Goal: Information Seeking & Learning: Learn about a topic

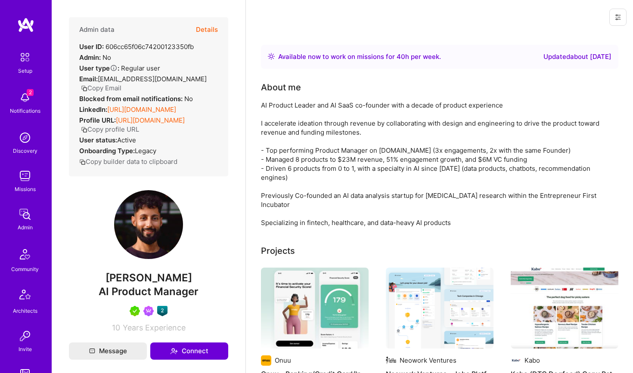
click at [34, 112] on div "Notifications" at bounding box center [25, 110] width 31 height 9
click at [24, 146] on img at bounding box center [24, 137] width 17 height 17
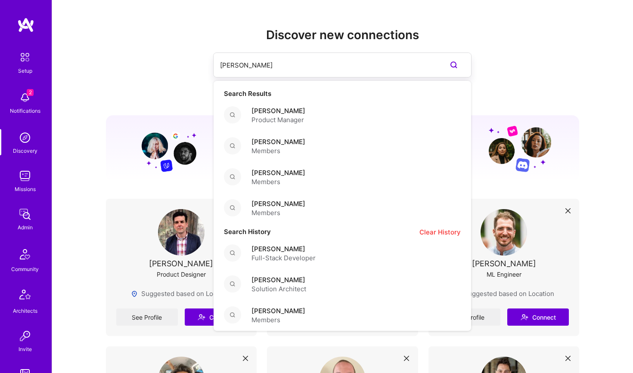
drag, startPoint x: 366, startPoint y: 65, endPoint x: 170, endPoint y: 65, distance: 196.4
click at [171, 65] on div "hirsch Search Results Hirsch Keshav Product Manager Maxwell Hirsch Members Na'a…" at bounding box center [343, 65] width 474 height 25
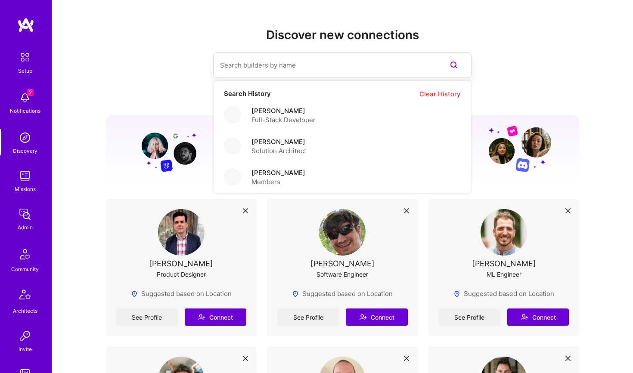
click at [276, 68] on input at bounding box center [325, 65] width 210 height 22
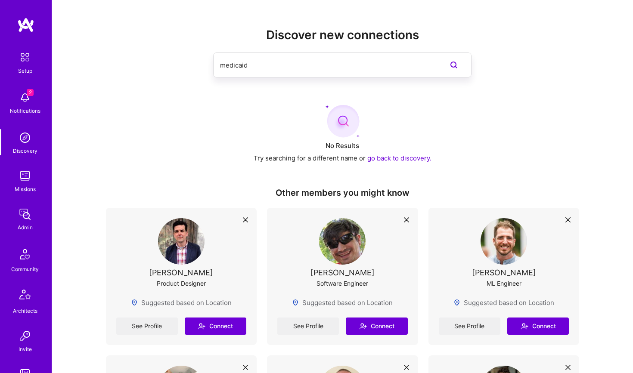
type input "medicaid d"
drag, startPoint x: 282, startPoint y: 72, endPoint x: 213, endPoint y: 61, distance: 69.9
click at [213, 61] on div "medicaid d" at bounding box center [343, 65] width 474 height 25
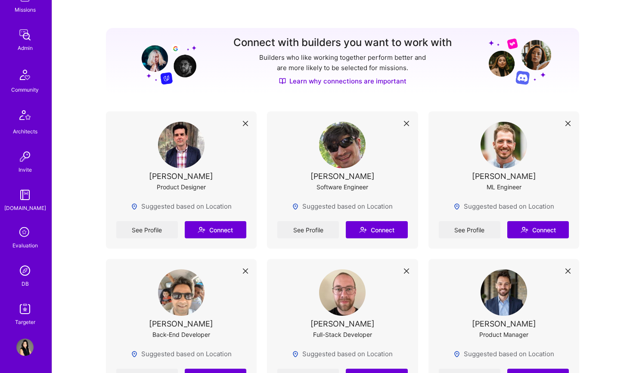
scroll to position [89, 0]
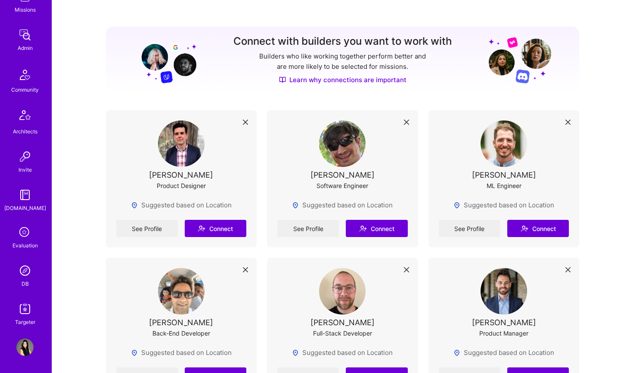
click at [28, 311] on img at bounding box center [24, 309] width 17 height 17
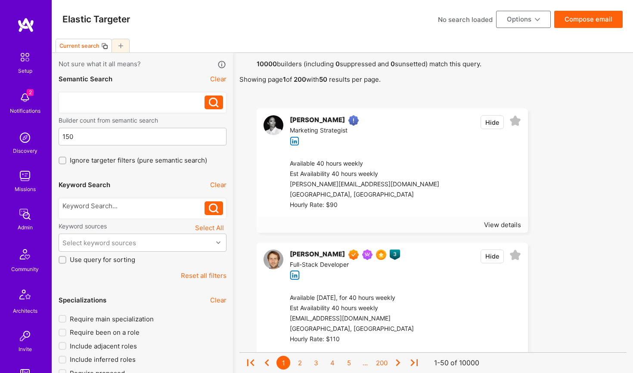
click at [127, 100] on div at bounding box center [133, 100] width 143 height 9
click at [103, 206] on div at bounding box center [133, 206] width 143 height 9
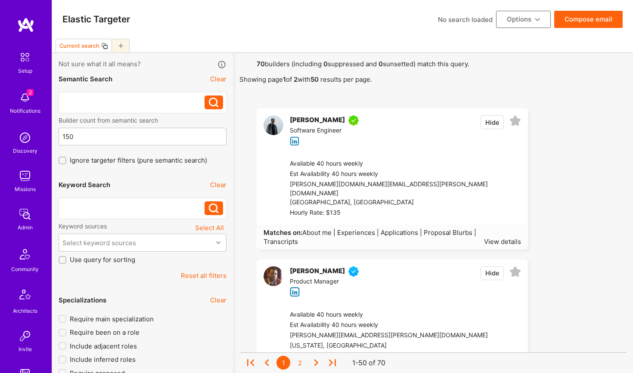
click at [81, 105] on div at bounding box center [133, 100] width 143 height 9
click at [81, 100] on div at bounding box center [133, 100] width 143 height 9
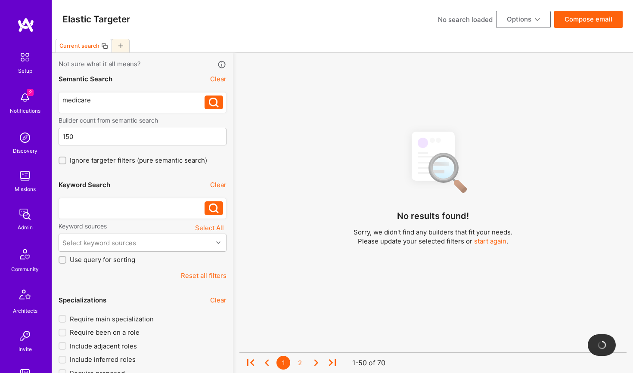
drag, startPoint x: 102, startPoint y: 101, endPoint x: 61, endPoint y: 99, distance: 40.9
drag, startPoint x: 108, startPoint y: 101, endPoint x: 58, endPoint y: 100, distance: 50.0
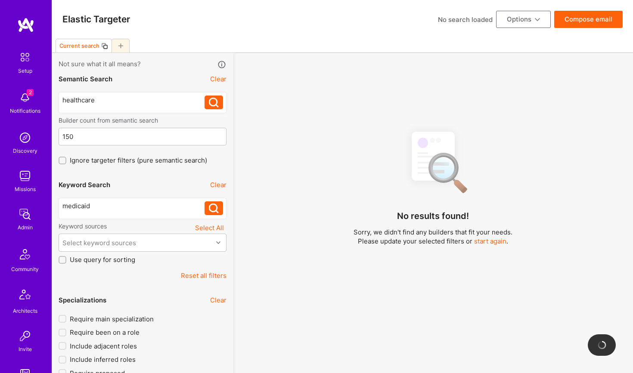
drag, startPoint x: 0, startPoint y: 0, endPoint x: 42, endPoint y: 98, distance: 106.5
drag, startPoint x: 97, startPoint y: 209, endPoint x: 47, endPoint y: 209, distance: 50.4
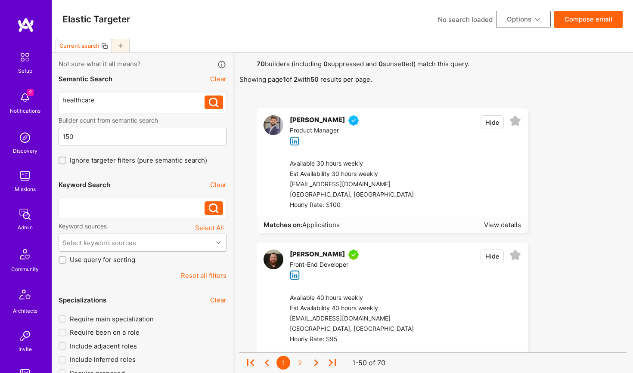
click at [107, 101] on div "healthcare" at bounding box center [133, 100] width 143 height 9
drag, startPoint x: 98, startPoint y: 98, endPoint x: 94, endPoint y: 106, distance: 8.7
click at [98, 98] on div "healthcare" at bounding box center [133, 100] width 143 height 9
drag, startPoint x: 97, startPoint y: 102, endPoint x: 46, endPoint y: 102, distance: 50.8
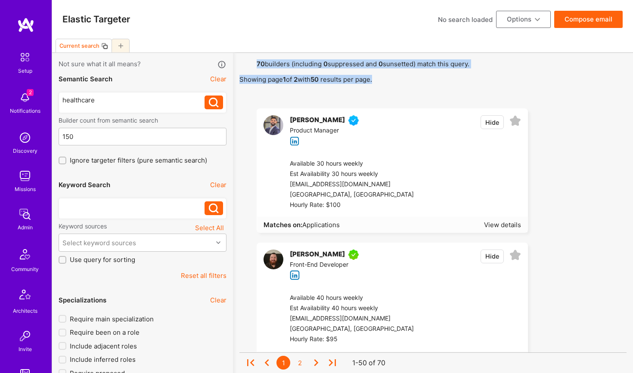
drag, startPoint x: 258, startPoint y: 64, endPoint x: 424, endPoint y: 84, distance: 167.5
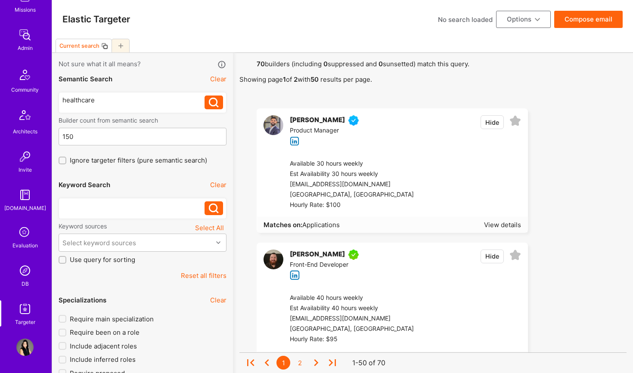
scroll to position [180, 0]
click at [25, 271] on img at bounding box center [24, 270] width 17 height 17
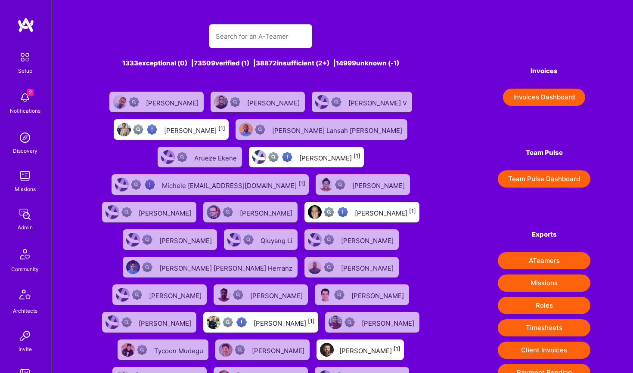
click at [25, 262] on img at bounding box center [25, 254] width 21 height 21
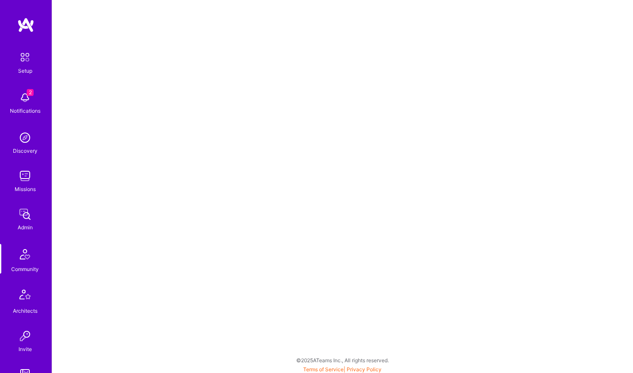
click at [29, 187] on div "Missions" at bounding box center [25, 189] width 21 height 9
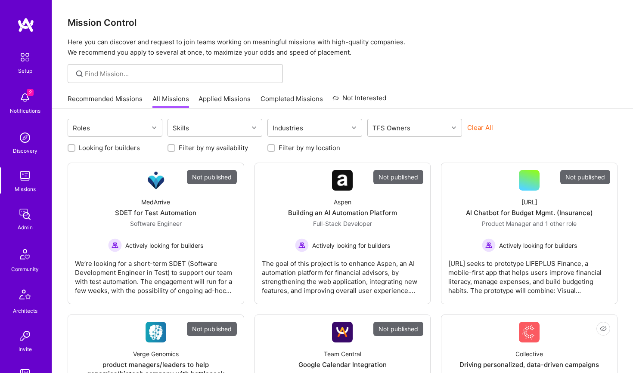
click at [24, 145] on img at bounding box center [24, 137] width 17 height 17
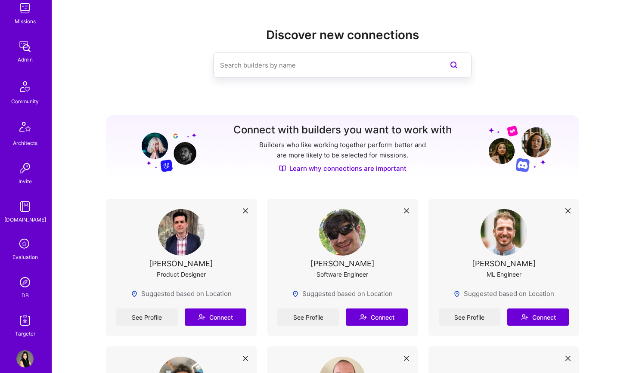
scroll to position [180, 0]
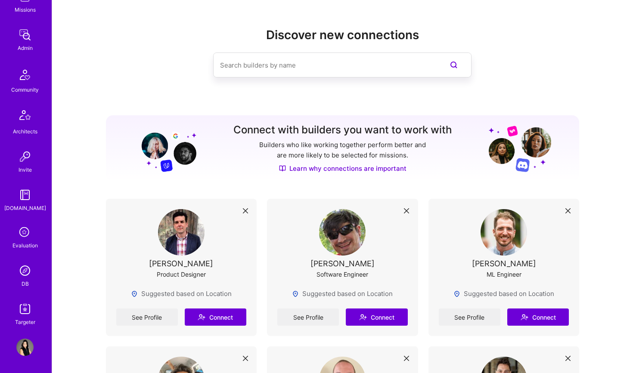
click at [26, 269] on img at bounding box center [24, 270] width 17 height 17
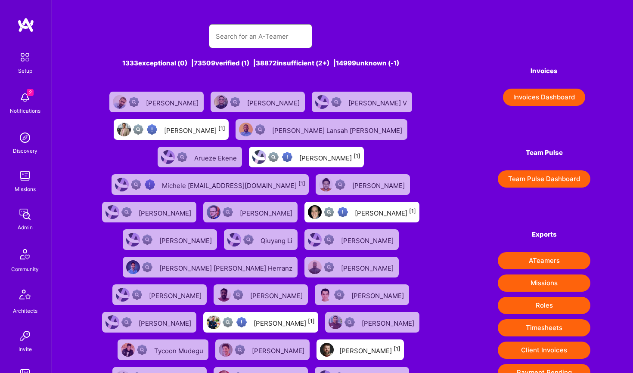
click at [235, 29] on input "text" at bounding box center [261, 36] width 90 height 22
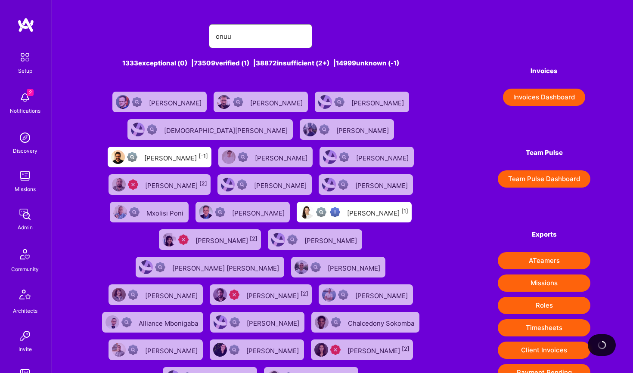
type input "onuu"
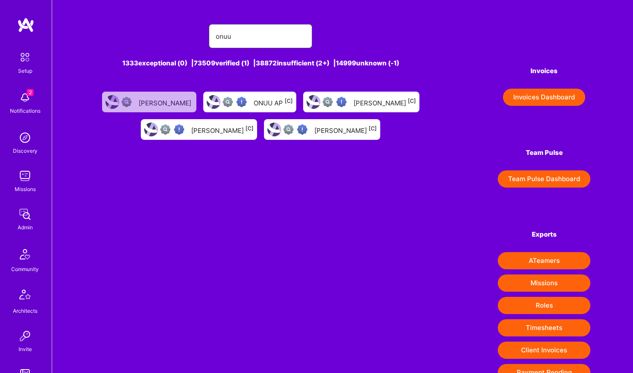
drag, startPoint x: 246, startPoint y: 37, endPoint x: 214, endPoint y: 37, distance: 32.3
click at [230, 37] on input "onuu" at bounding box center [261, 36] width 90 height 22
drag, startPoint x: 251, startPoint y: 31, endPoint x: 236, endPoint y: 37, distance: 16.6
click at [236, 37] on input "onuu" at bounding box center [261, 36] width 90 height 22
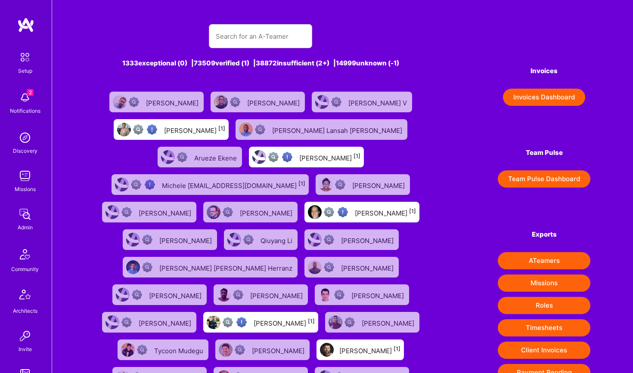
click at [304, 250] on div "[PERSON_NAME]" at bounding box center [351, 240] width 94 height 21
click at [16, 179] on img at bounding box center [24, 176] width 17 height 17
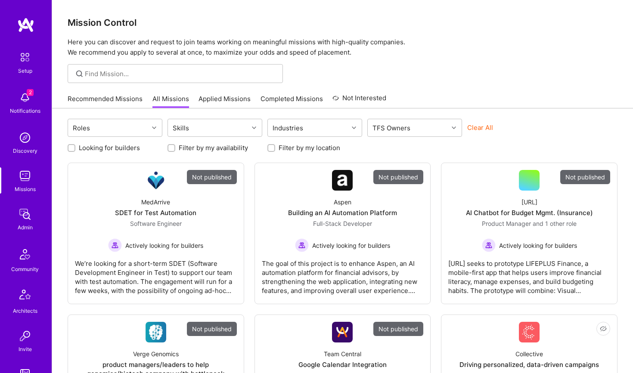
click at [485, 129] on button "Clear All" at bounding box center [480, 127] width 26 height 9
click at [479, 129] on button "Clear All" at bounding box center [480, 127] width 26 height 9
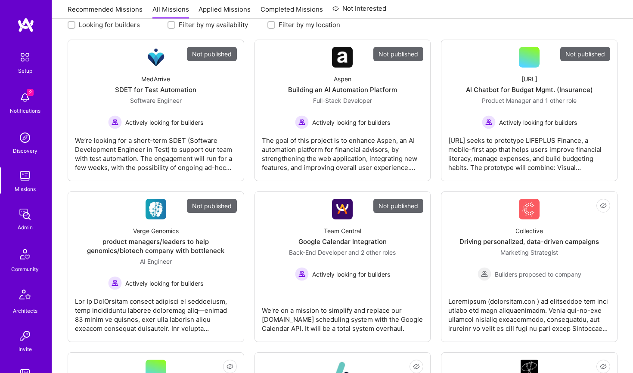
scroll to position [140, 0]
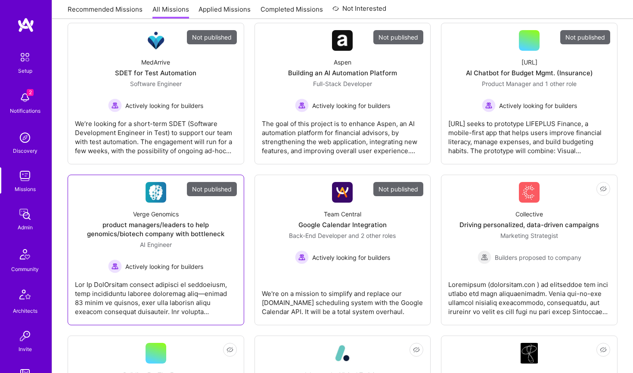
click at [154, 239] on div "Verge Genomics product managers/leaders to help genomics/biotech company with b…" at bounding box center [156, 238] width 162 height 71
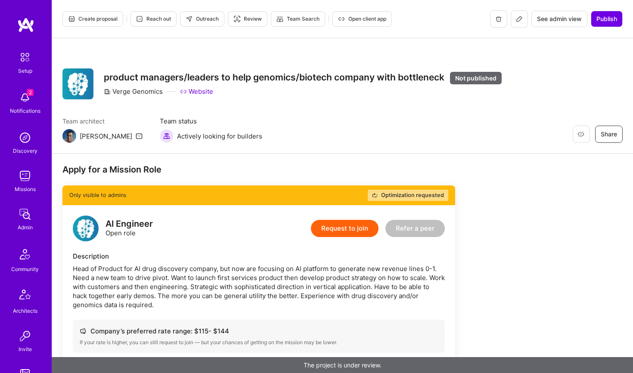
click at [560, 21] on span "See admin view" at bounding box center [559, 19] width 45 height 9
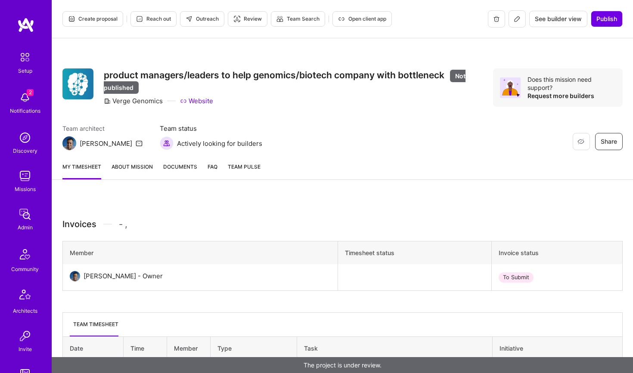
click at [560, 20] on span "See builder view" at bounding box center [558, 19] width 47 height 9
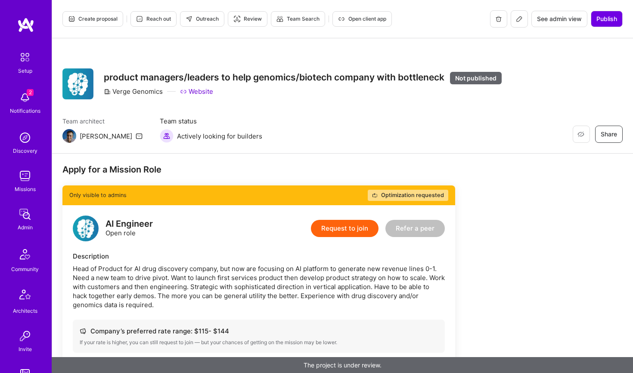
click at [560, 20] on span "See admin view" at bounding box center [559, 19] width 45 height 9
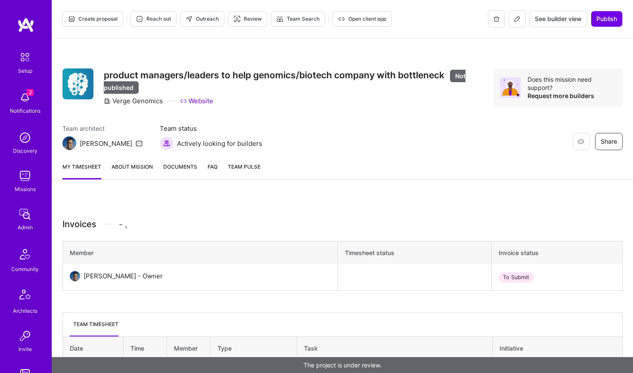
click at [189, 165] on span "Documents" at bounding box center [180, 166] width 34 height 9
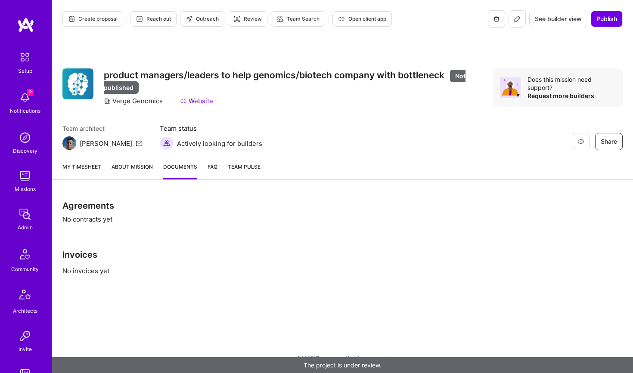
click at [149, 168] on link "About Mission" at bounding box center [132, 170] width 41 height 17
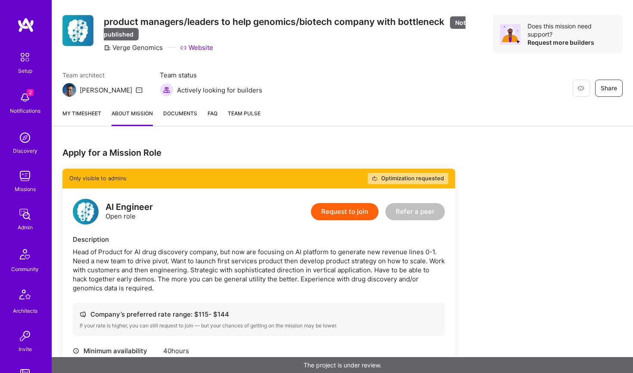
scroll to position [21, 0]
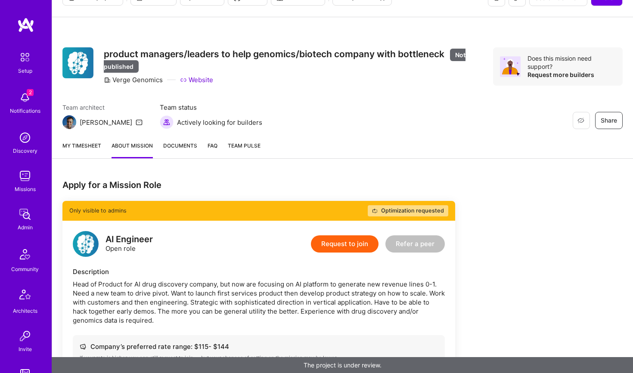
click at [237, 148] on span "Team Pulse" at bounding box center [244, 146] width 33 height 6
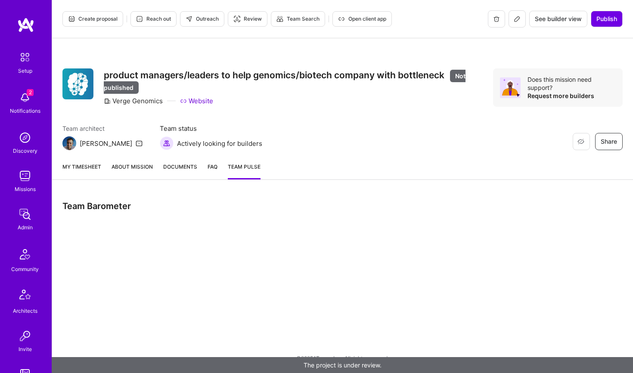
click at [208, 167] on link "FAQ" at bounding box center [213, 170] width 10 height 17
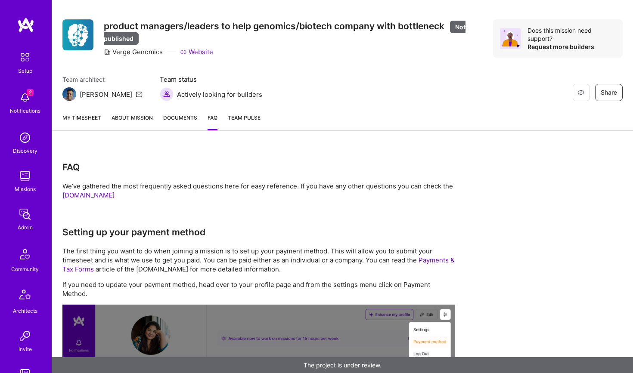
scroll to position [106, 0]
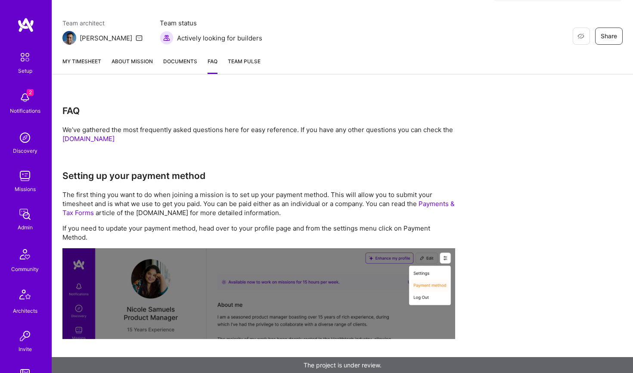
click at [96, 59] on link "My timesheet" at bounding box center [81, 65] width 39 height 17
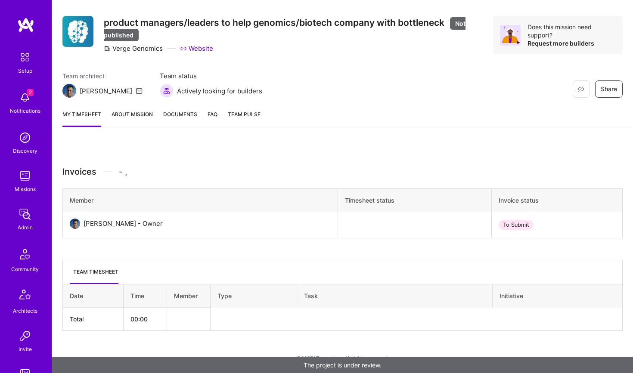
scroll to position [53, 0]
click at [28, 189] on div "Missions" at bounding box center [25, 189] width 21 height 9
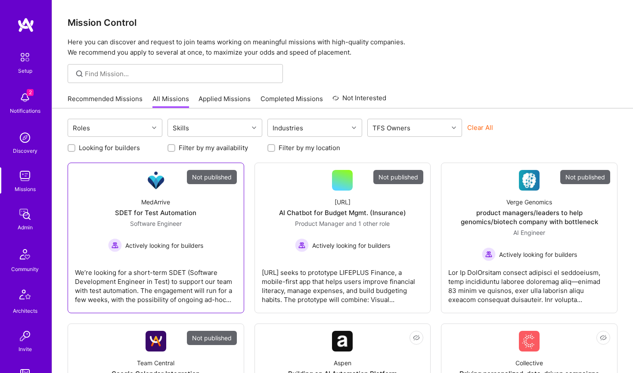
scroll to position [835, 0]
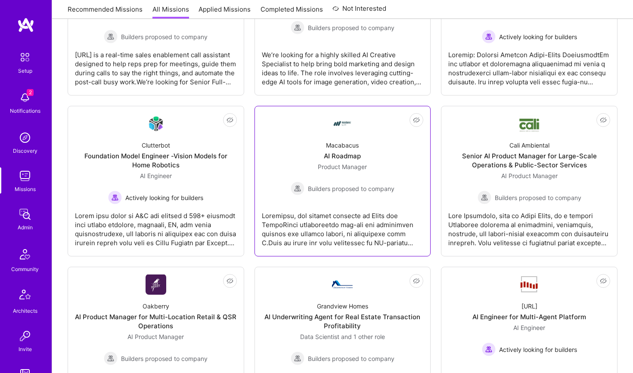
click at [319, 188] on span "Builders proposed to company" at bounding box center [351, 188] width 87 height 9
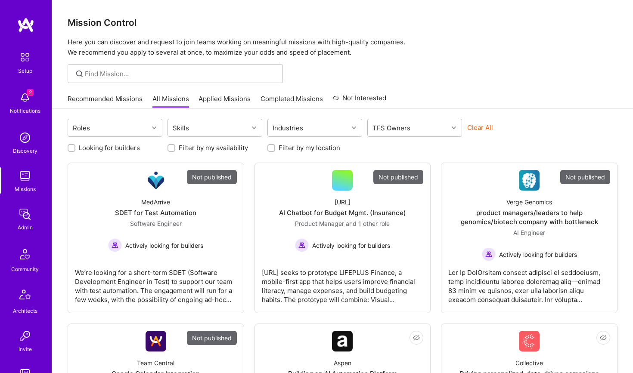
scroll to position [835, 0]
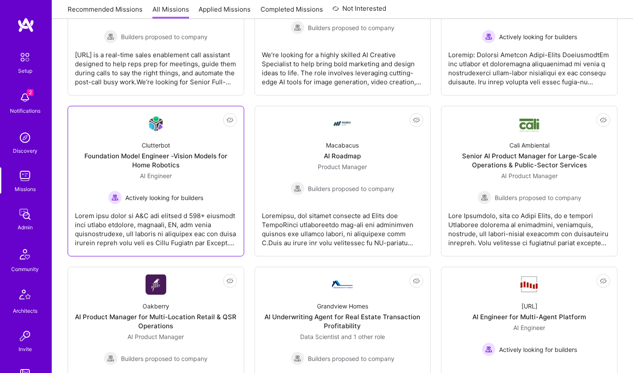
click at [187, 214] on div at bounding box center [156, 226] width 162 height 43
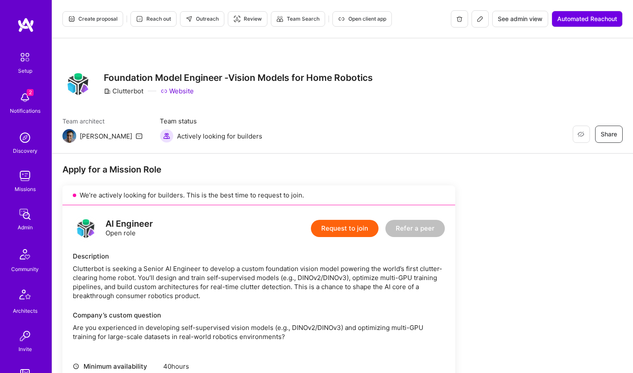
click at [531, 16] on span "See admin view" at bounding box center [520, 19] width 45 height 9
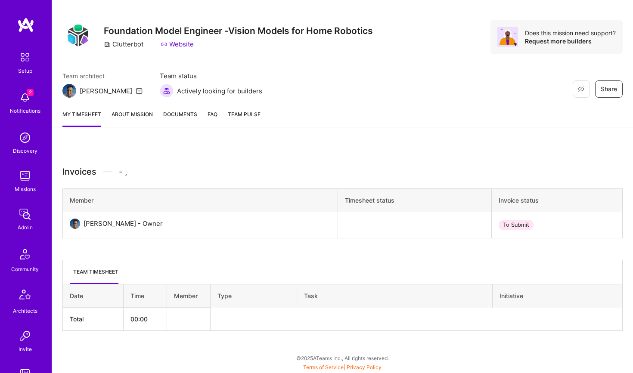
scroll to position [49, 0]
